Goal: Task Accomplishment & Management: Use online tool/utility

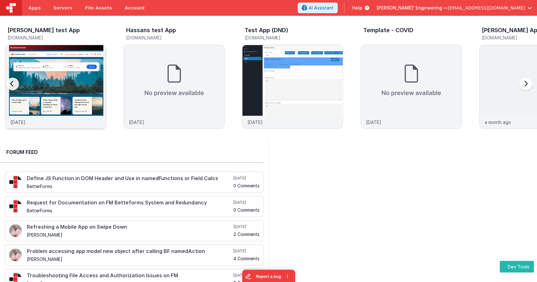
click at [47, 75] on img at bounding box center [55, 95] width 100 height 100
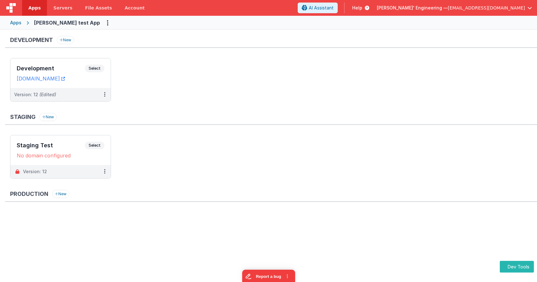
click at [213, 79] on ul "Development Select URLs charlesguidev.fmbetterforms.com Version: 12 (Edited)" at bounding box center [273, 83] width 527 height 50
click at [92, 65] on span "Select" at bounding box center [95, 69] width 20 height 8
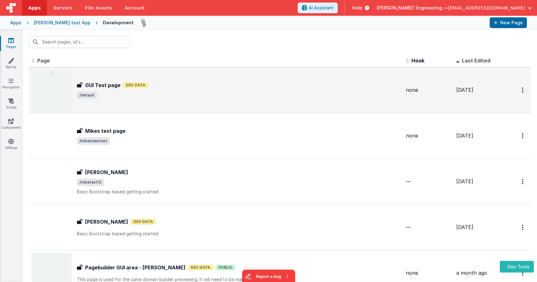
click at [254, 82] on div "GUI Test page Dev Data" at bounding box center [239, 85] width 324 height 8
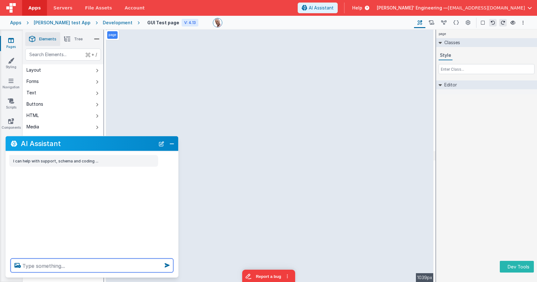
click at [123, 271] on textarea at bounding box center [92, 266] width 163 height 14
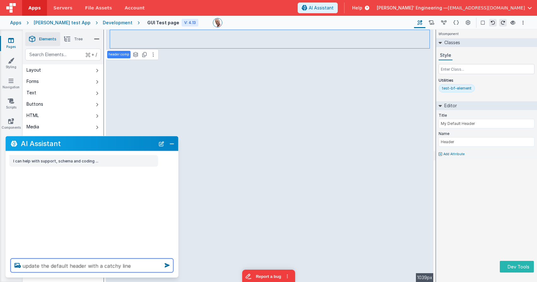
click at [147, 270] on textarea "update the default header with a catchy line" at bounding box center [92, 266] width 163 height 14
type textarea "update the default header with a catchy line"
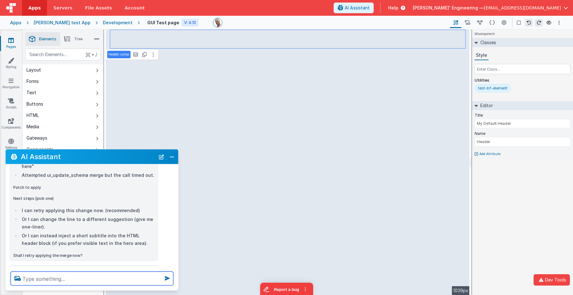
scroll to position [388, 0]
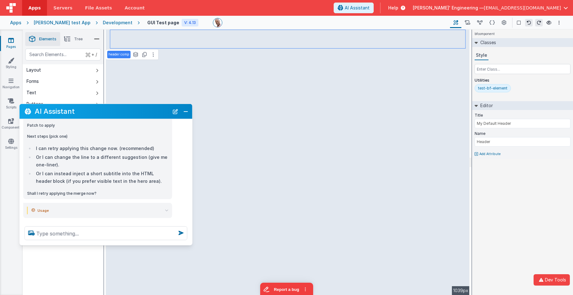
drag, startPoint x: 133, startPoint y: 157, endPoint x: 147, endPoint y: 112, distance: 47.3
click at [147, 112] on h2 "AI Assistant" at bounding box center [102, 112] width 134 height 8
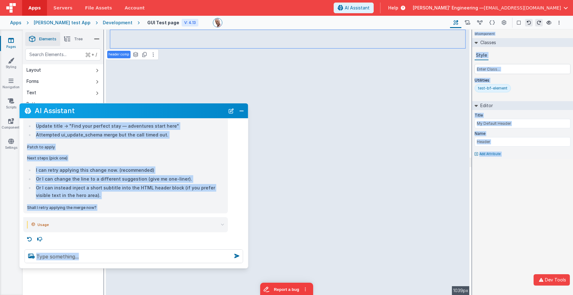
scroll to position [296, 0]
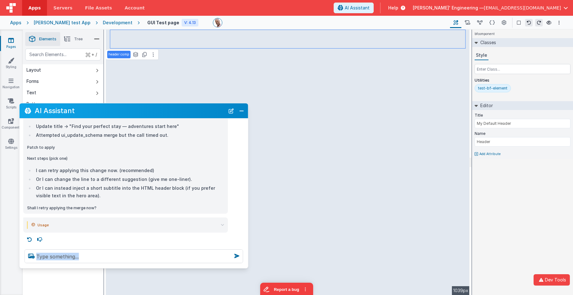
drag, startPoint x: 191, startPoint y: 243, endPoint x: 247, endPoint y: 266, distance: 60.8
click at [247, 266] on div at bounding box center [134, 257] width 229 height 24
click at [10, 145] on link "Settings" at bounding box center [11, 144] width 23 height 13
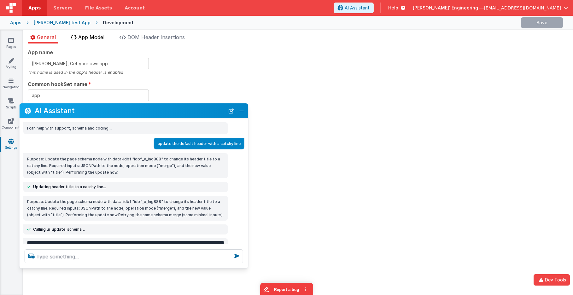
click at [97, 40] on li "App Model" at bounding box center [87, 38] width 39 height 10
